Goal: Find specific page/section

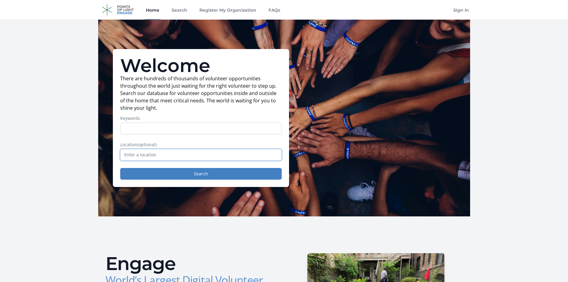
click at [184, 153] on input "text" at bounding box center [201, 155] width 162 height 12
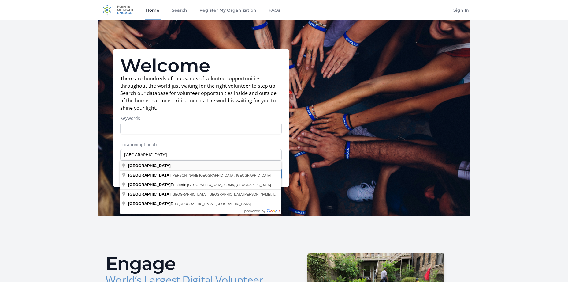
type input "[GEOGRAPHIC_DATA]"
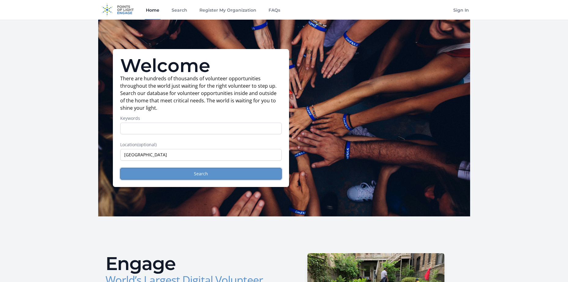
click at [189, 174] on button "Search" at bounding box center [201, 174] width 162 height 12
